Goal: Information Seeking & Learning: Learn about a topic

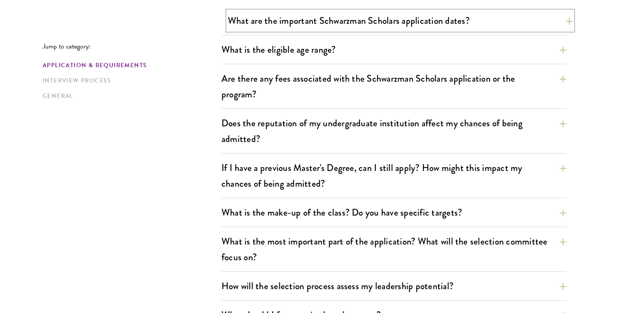
click at [323, 21] on button "What are the important Schwarzman Scholars application dates?" at bounding box center [400, 20] width 345 height 19
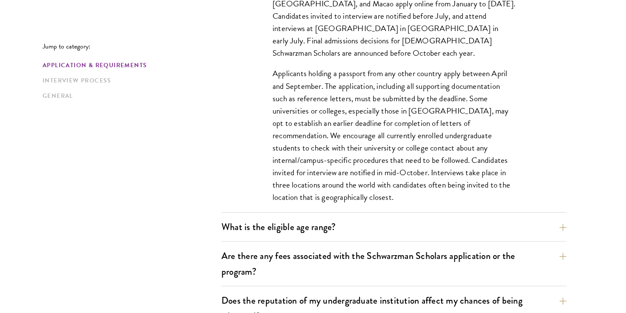
scroll to position [352, 0]
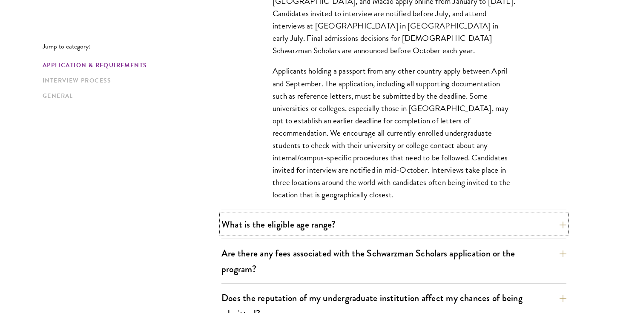
click at [301, 234] on button "What is the eligible age range?" at bounding box center [393, 224] width 345 height 19
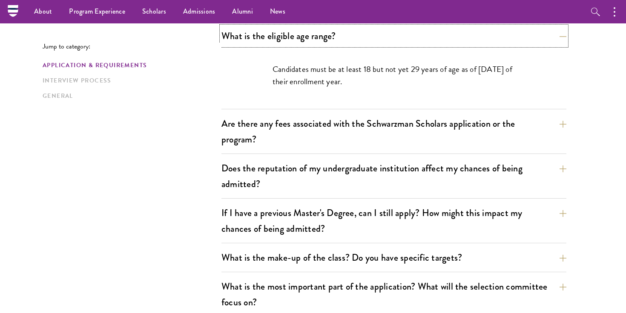
scroll to position [286, 0]
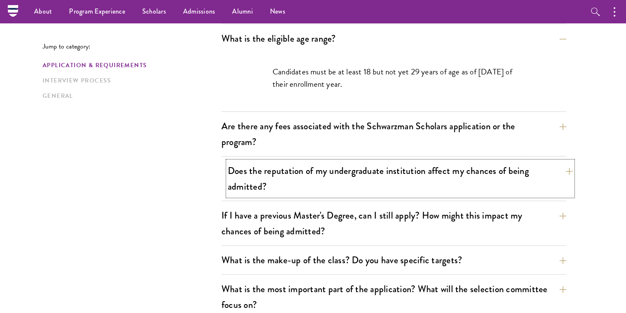
click at [304, 163] on button "Does the reputation of my undergraduate institution affect my chances of being …" at bounding box center [400, 178] width 345 height 35
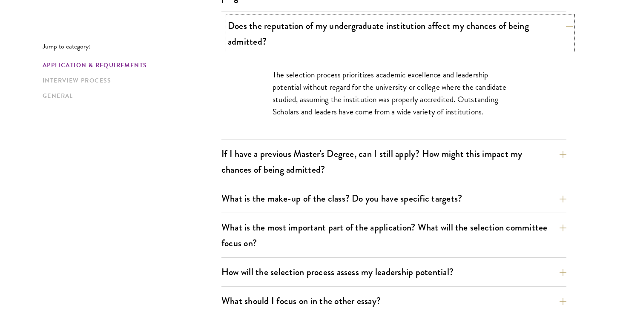
scroll to position [378, 0]
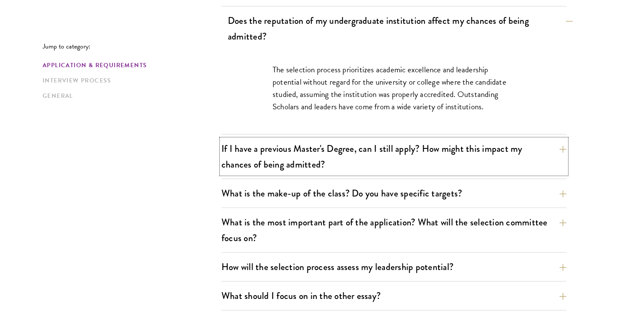
click at [304, 163] on button "If I have a previous Master's Degree, can I still apply? How might this impact …" at bounding box center [393, 156] width 345 height 35
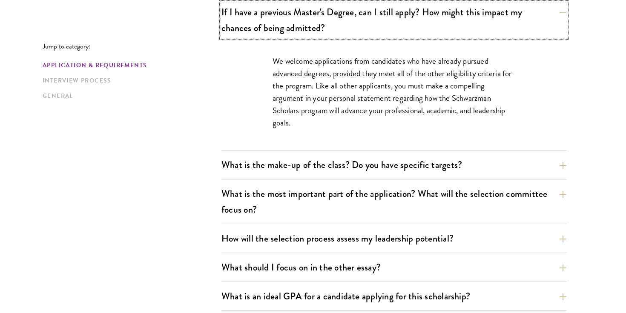
scroll to position [458, 0]
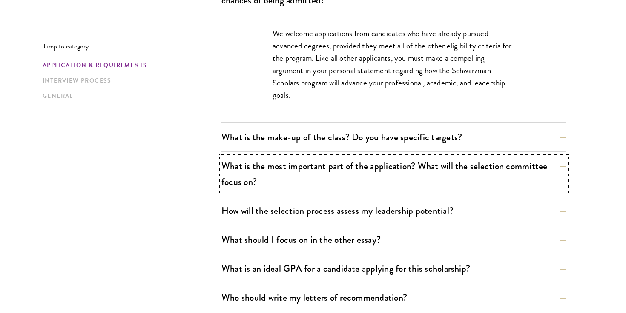
click at [304, 163] on button "What is the most important part of the application? What will the selection com…" at bounding box center [393, 174] width 345 height 35
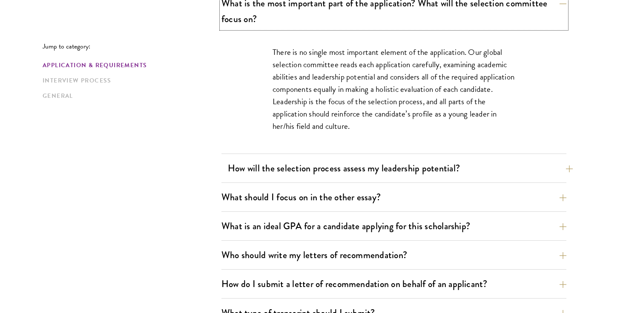
scroll to position [514, 0]
click at [310, 176] on button "How will the selection process assess my leadership potential?" at bounding box center [400, 167] width 345 height 19
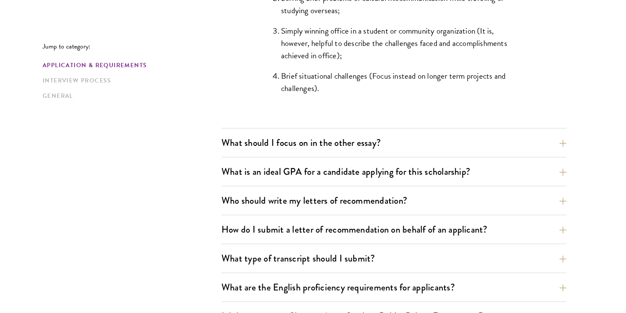
scroll to position [911, 0]
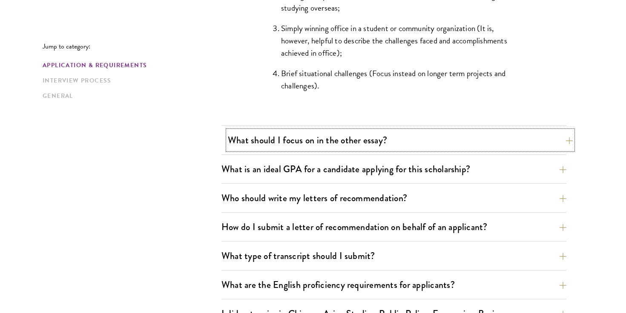
click at [311, 146] on button "What should I focus on in the other essay?" at bounding box center [400, 140] width 345 height 19
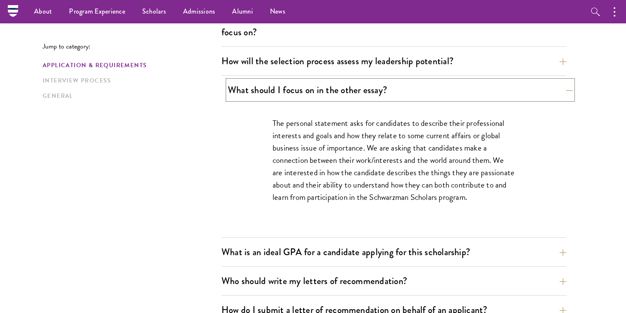
scroll to position [495, 0]
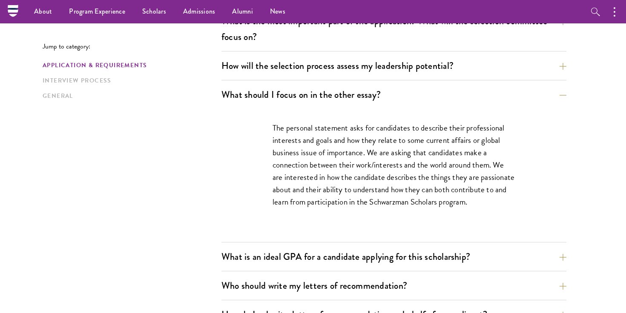
click at [305, 269] on div "What is an ideal GPA for a candidate applying for this scholarship? GPAs and gr…" at bounding box center [393, 259] width 345 height 24
click at [305, 267] on div "What is an ideal GPA for a candidate applying for this scholarship? GPAs and gr…" at bounding box center [393, 259] width 345 height 24
click at [306, 264] on button "What is an ideal GPA for a candidate applying for this scholarship?" at bounding box center [400, 256] width 345 height 19
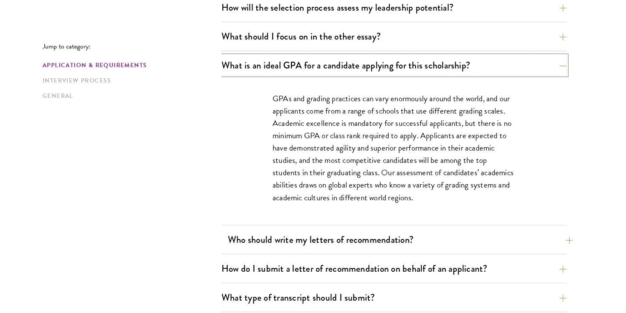
scroll to position [554, 0]
click at [300, 228] on div "What are the important Schwarzman Scholars application dates? Applicants who ho…" at bounding box center [393, 140] width 345 height 817
click at [298, 239] on button "Who should write my letters of recommendation?" at bounding box center [400, 239] width 345 height 19
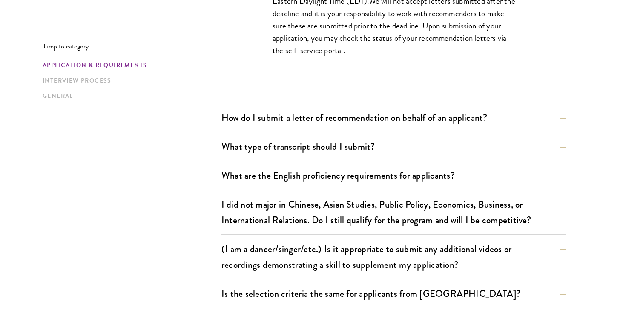
scroll to position [960, 0]
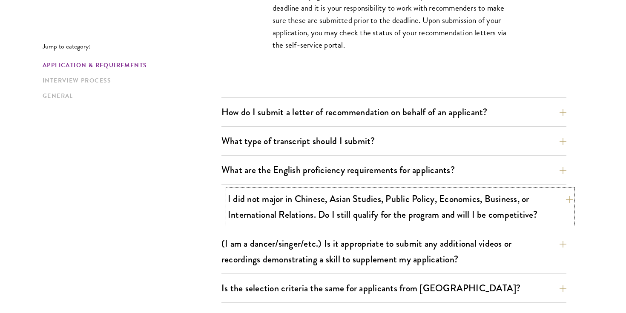
click at [315, 199] on button "I did not major in Chinese, Asian Studies, Public Policy, Economics, Business, …" at bounding box center [400, 206] width 345 height 35
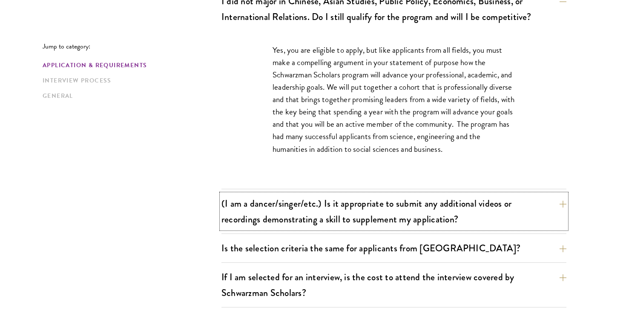
scroll to position [764, 0]
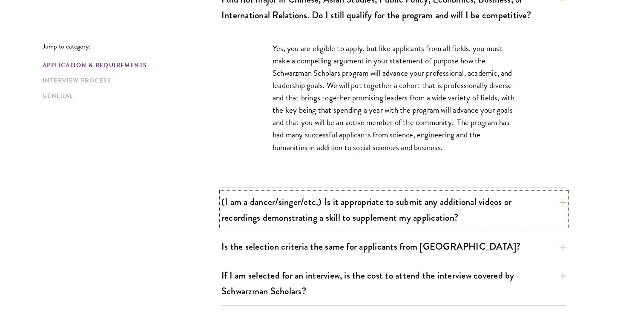
click at [315, 199] on button "(I am a dancer/singer/etc.) Is it appropriate to submit any additional videos o…" at bounding box center [393, 209] width 345 height 35
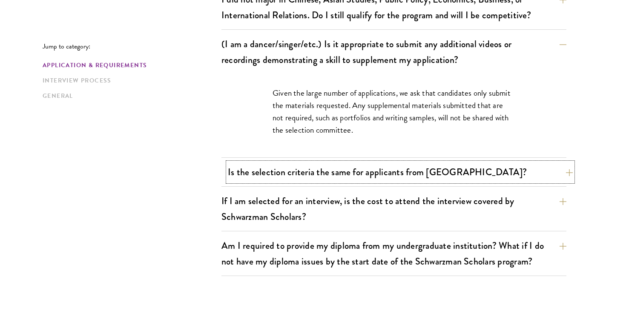
click at [318, 178] on button "Is the selection criteria the same for applicants from [GEOGRAPHIC_DATA]?" at bounding box center [400, 172] width 345 height 19
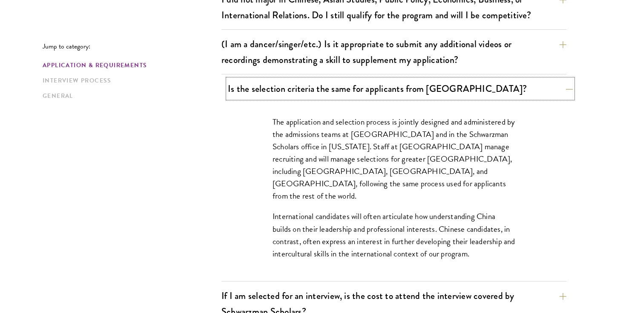
click at [338, 84] on button "Is the selection criteria the same for applicants from [GEOGRAPHIC_DATA]?" at bounding box center [400, 88] width 345 height 19
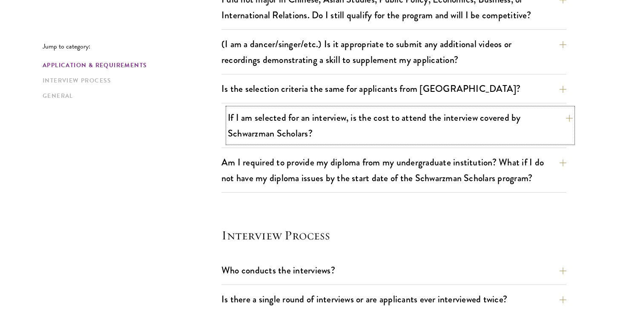
click at [360, 133] on button "If I am selected for an interview, is the cost to attend the interview covered …" at bounding box center [400, 125] width 345 height 35
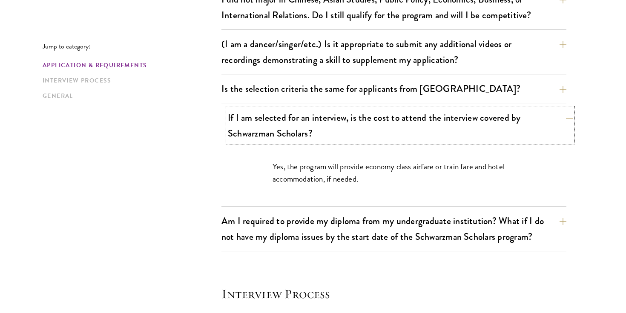
click at [360, 133] on button "If I am selected for an interview, is the cost to attend the interview covered …" at bounding box center [400, 125] width 345 height 35
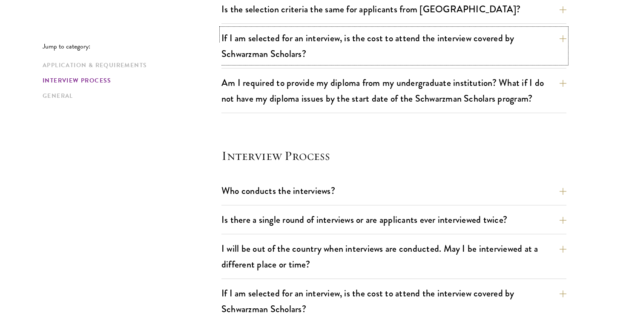
scroll to position [881, 0]
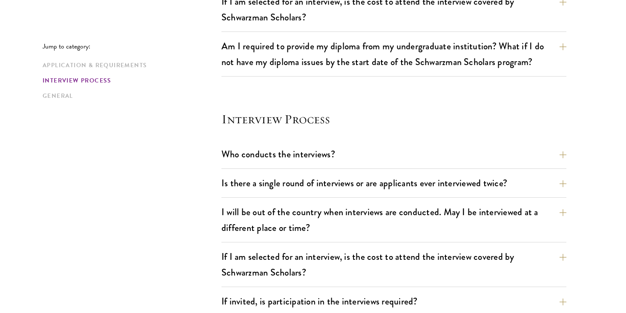
click at [375, 164] on div "Who conducts the interviews? Interview panelists are distinguished senior figur…" at bounding box center [393, 157] width 345 height 24
click at [378, 154] on button "Who conducts the interviews?" at bounding box center [400, 154] width 345 height 19
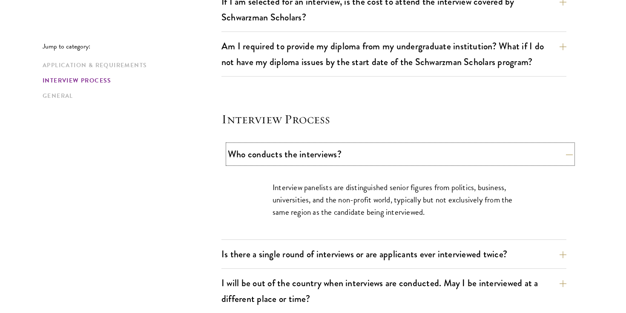
click at [378, 154] on button "Who conducts the interviews?" at bounding box center [400, 154] width 345 height 19
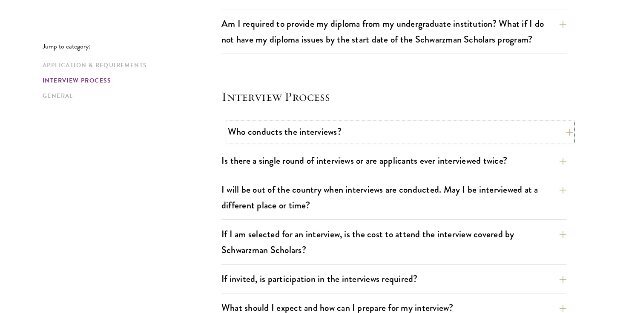
scroll to position [905, 0]
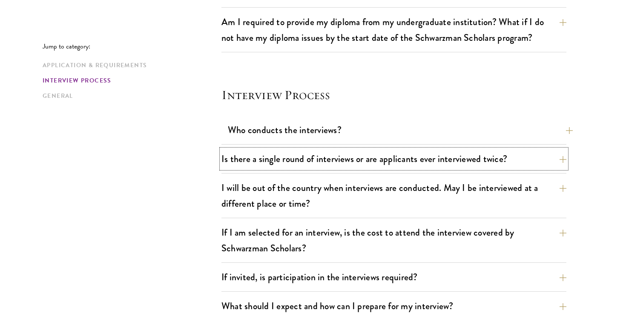
click at [378, 154] on button "Is there a single round of interviews or are applicants ever interviewed twice?" at bounding box center [393, 158] width 345 height 19
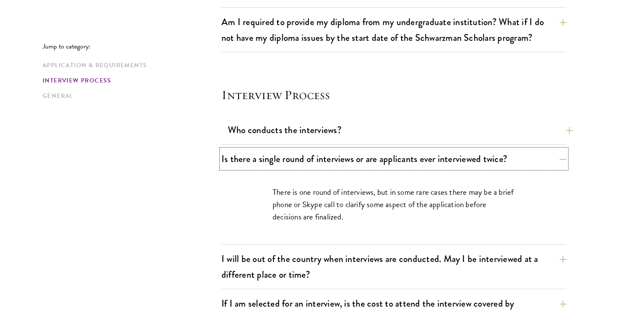
click at [378, 154] on button "Is there a single round of interviews or are applicants ever interviewed twice?" at bounding box center [393, 158] width 345 height 19
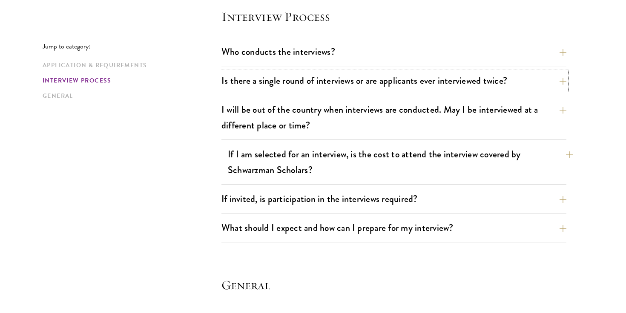
scroll to position [996, 0]
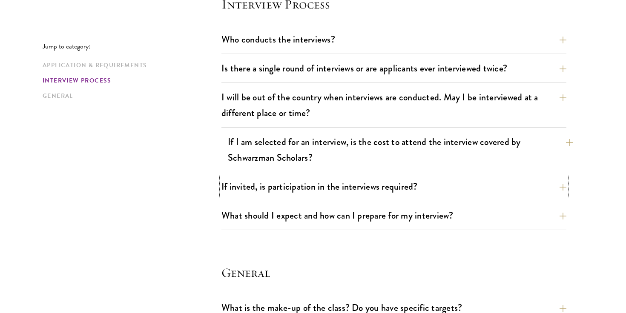
click at [371, 179] on button "If invited, is participation in the interviews required?" at bounding box center [393, 186] width 345 height 19
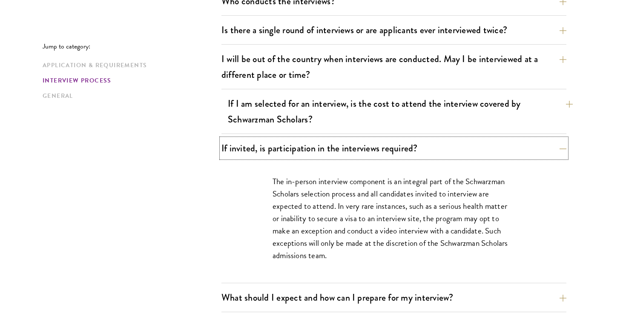
scroll to position [1034, 0]
click at [375, 155] on button "If invited, is participation in the interviews required?" at bounding box center [400, 147] width 345 height 19
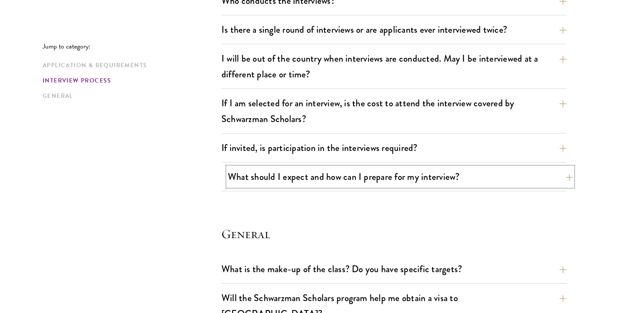
click at [371, 175] on button "What should I expect and how can I prepare for my interview?" at bounding box center [400, 176] width 345 height 19
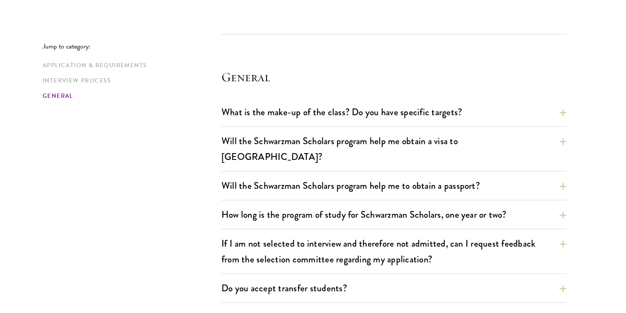
scroll to position [1755, 0]
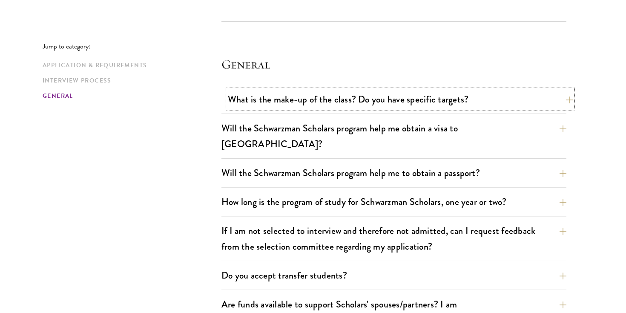
click at [389, 100] on button "What is the make-up of the class? Do you have specific targets?" at bounding box center [400, 99] width 345 height 19
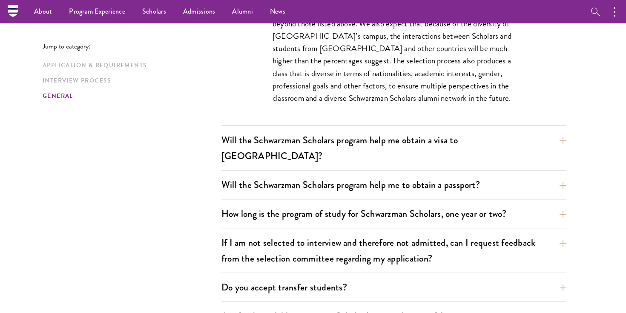
scroll to position [1354, 0]
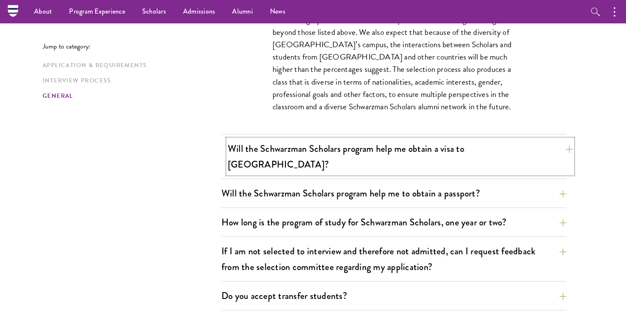
click at [378, 152] on button "Will the Schwarzman Scholars program help me obtain a visa to [GEOGRAPHIC_DATA]?" at bounding box center [400, 156] width 345 height 35
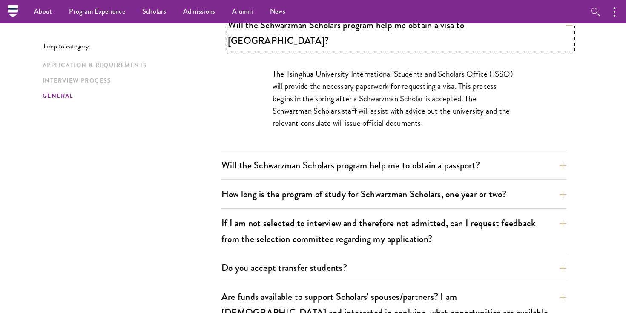
scroll to position [1309, 0]
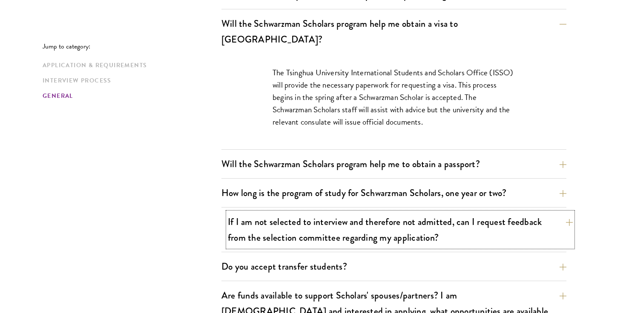
click at [384, 212] on button "If I am not selected to interview and therefore not admitted, can I request fee…" at bounding box center [400, 229] width 345 height 35
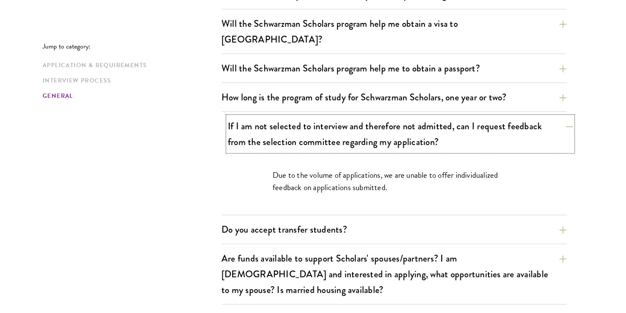
click at [393, 117] on button "If I am not selected to interview and therefore not admitted, can I request fee…" at bounding box center [400, 134] width 345 height 35
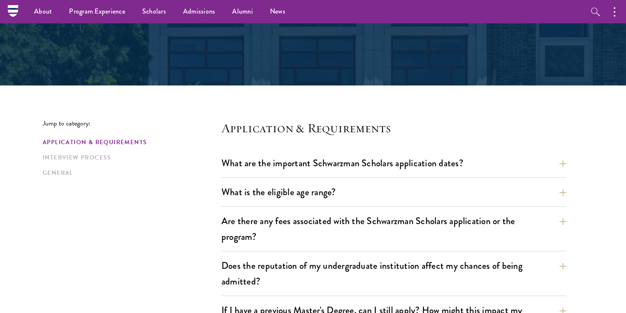
scroll to position [0, 0]
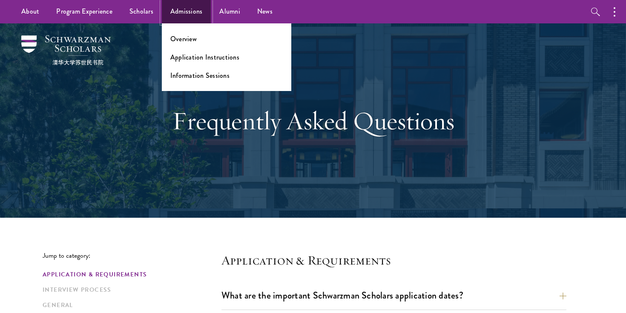
click at [185, 20] on link "Admissions" at bounding box center [186, 11] width 49 height 23
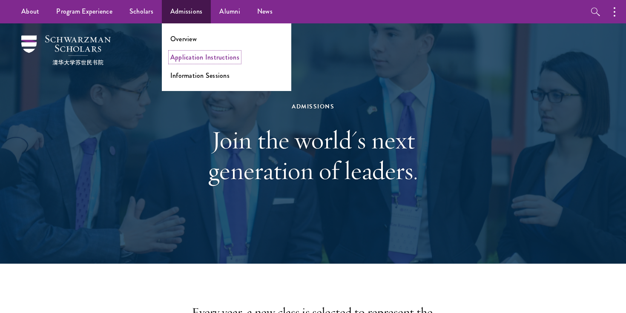
click at [202, 56] on link "Application Instructions" at bounding box center [204, 57] width 69 height 10
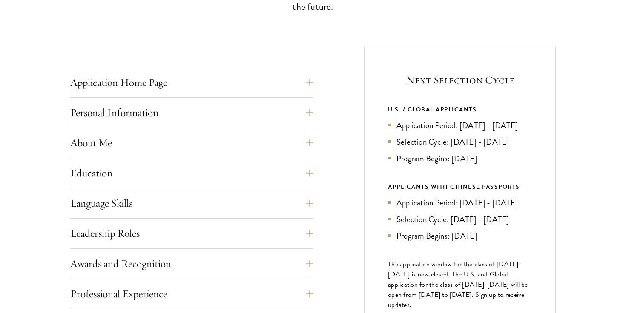
scroll to position [327, 0]
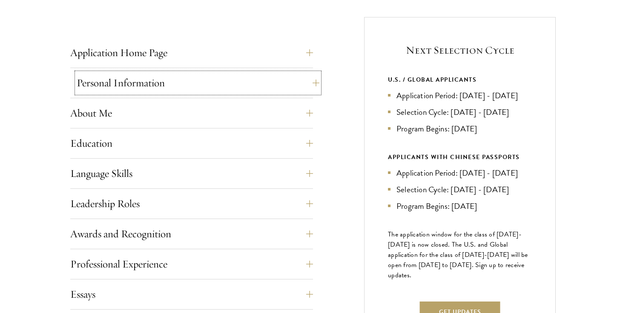
click at [309, 76] on button "Personal Information" at bounding box center [198, 83] width 243 height 20
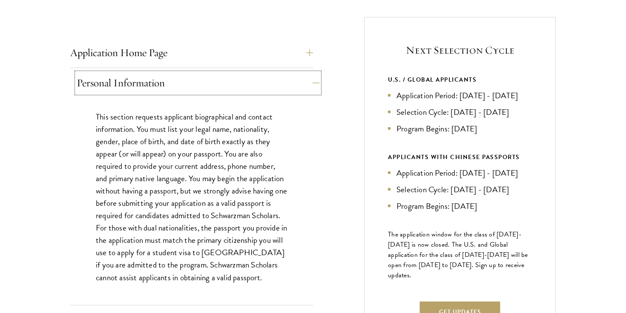
click at [308, 76] on button "Personal Information" at bounding box center [198, 83] width 243 height 20
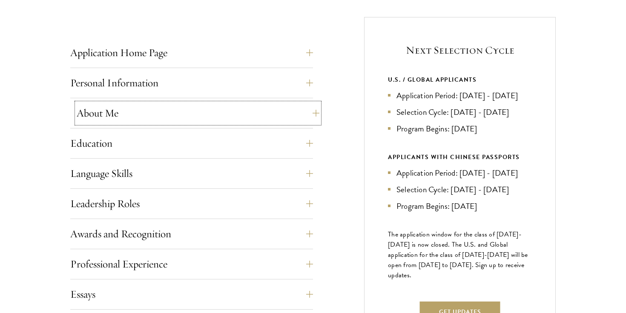
click at [308, 107] on button "About Me" at bounding box center [198, 113] width 243 height 20
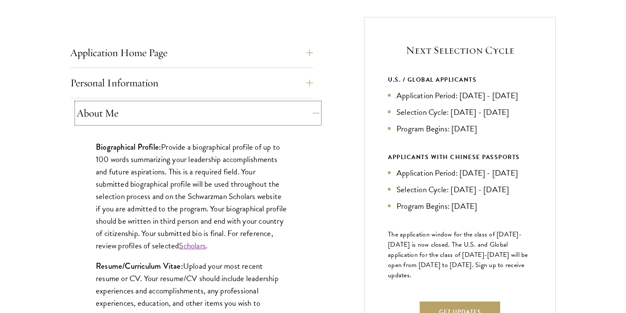
click at [308, 107] on button "About Me" at bounding box center [198, 113] width 243 height 20
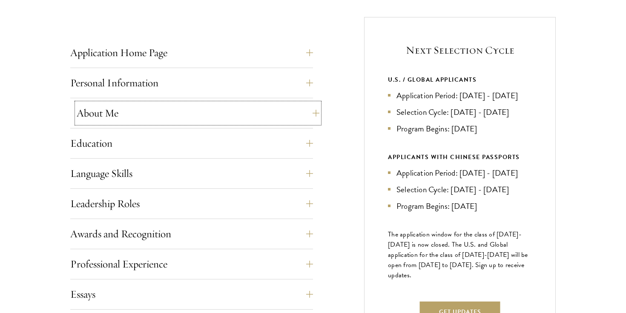
click at [308, 107] on button "About Me" at bounding box center [198, 113] width 243 height 20
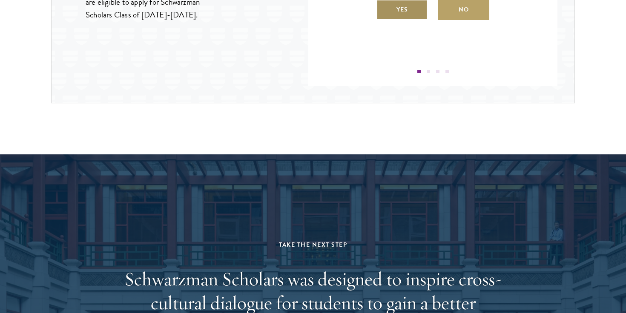
scroll to position [1294, 0]
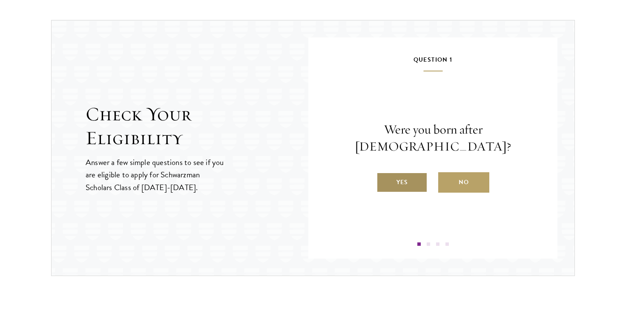
click at [389, 175] on label "Yes" at bounding box center [401, 182] width 51 height 20
click at [384, 175] on input "Yes" at bounding box center [380, 177] width 8 height 8
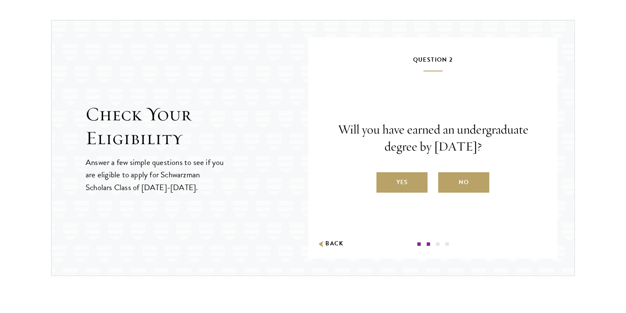
click at [389, 175] on label "Yes" at bounding box center [401, 182] width 51 height 20
click at [384, 175] on input "Yes" at bounding box center [380, 177] width 8 height 8
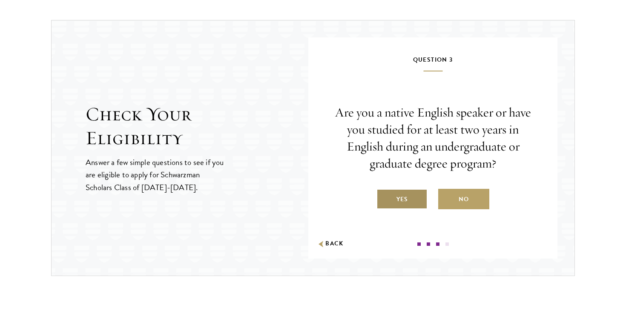
click at [403, 197] on label "Yes" at bounding box center [401, 199] width 51 height 20
click at [384, 197] on input "Yes" at bounding box center [380, 194] width 8 height 8
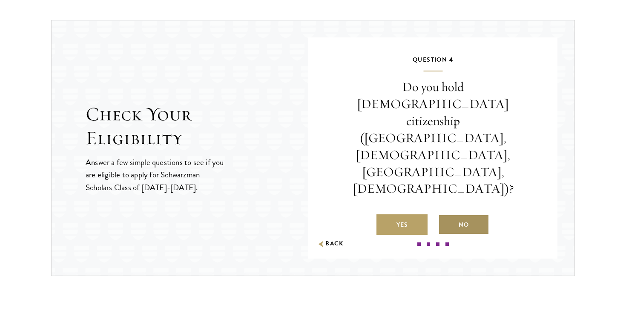
click at [449, 215] on label "No" at bounding box center [463, 225] width 51 height 20
click at [446, 216] on input "No" at bounding box center [442, 220] width 8 height 8
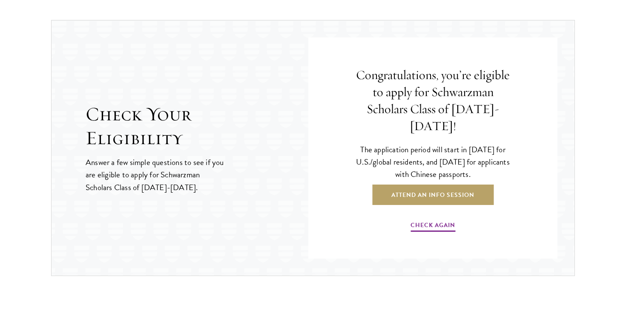
drag, startPoint x: 469, startPoint y: 143, endPoint x: 498, endPoint y: 164, distance: 36.2
click at [498, 164] on p "The application period will start in April 2026 for U.S./global residents, and …" at bounding box center [432, 161] width 155 height 37
drag, startPoint x: 361, startPoint y: 140, endPoint x: 507, endPoint y: 164, distance: 147.5
click at [507, 164] on p "The application period will start in April 2026 for U.S./global residents, and …" at bounding box center [432, 161] width 155 height 37
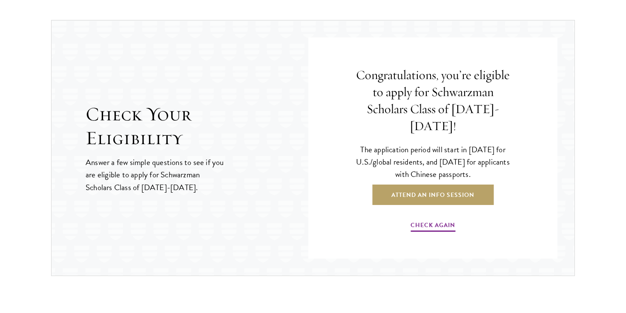
copy p "The application period will start in April 2026 for U.S./global residents, and …"
